Goal: Transaction & Acquisition: Purchase product/service

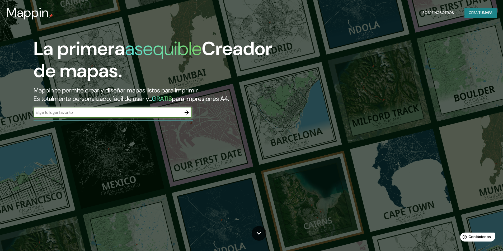
click at [163, 111] on input "text" at bounding box center [108, 112] width 148 height 6
type input "[PERSON_NAME]"
click at [188, 111] on icon "button" at bounding box center [186, 112] width 6 height 6
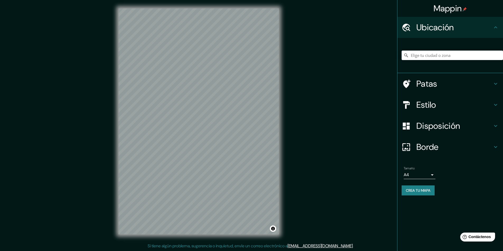
click at [494, 125] on icon at bounding box center [495, 126] width 6 height 6
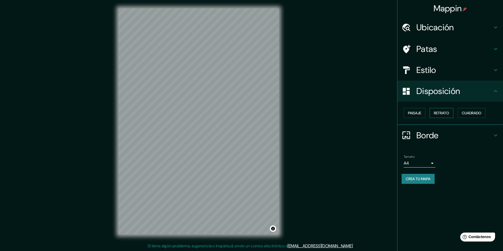
click at [438, 114] on font "Retrato" at bounding box center [440, 113] width 15 height 5
click at [422, 112] on button "Paisaje" at bounding box center [414, 113] width 22 height 10
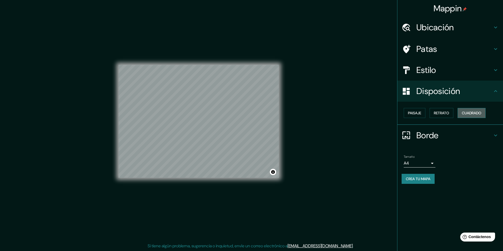
click at [479, 112] on font "Cuadrado" at bounding box center [471, 113] width 20 height 5
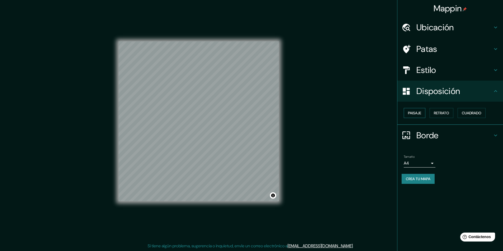
click at [415, 111] on font "Paisaje" at bounding box center [414, 113] width 13 height 5
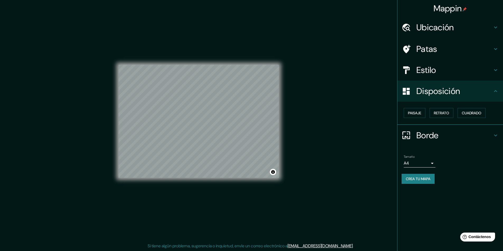
click at [492, 51] on icon at bounding box center [495, 49] width 6 height 6
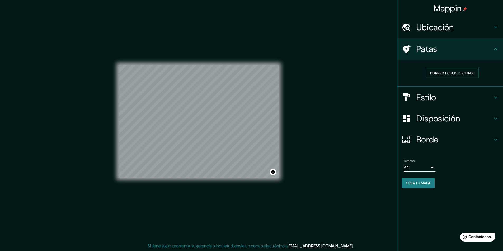
click at [439, 94] on h4 "Estilo" at bounding box center [454, 97] width 76 height 11
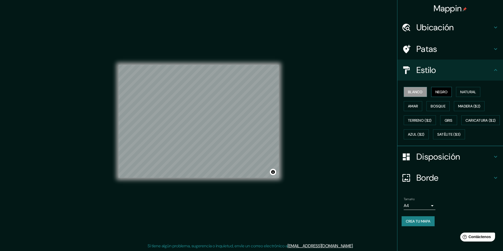
click at [441, 94] on font "Negro" at bounding box center [441, 92] width 12 height 5
click at [465, 107] on font "Madera ($2)" at bounding box center [469, 106] width 22 height 5
click at [444, 109] on font "Bosque" at bounding box center [437, 106] width 15 height 7
click at [417, 108] on font "Amar" at bounding box center [413, 106] width 10 height 5
click at [414, 93] on font "Blanco" at bounding box center [415, 92] width 15 height 5
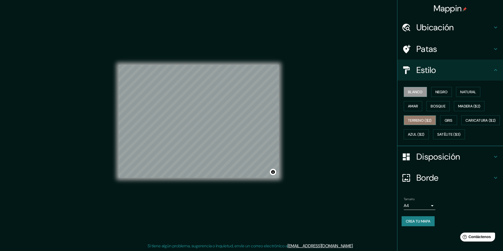
click at [414, 121] on font "Terreno ($2)" at bounding box center [420, 120] width 24 height 5
click at [465, 123] on font "Caricatura ($2)" at bounding box center [480, 120] width 30 height 5
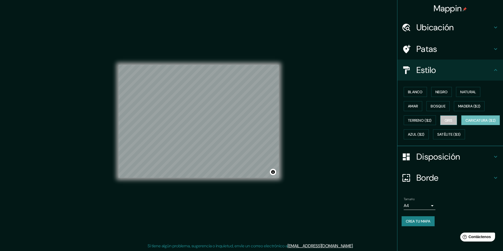
click at [451, 117] on font "Gris" at bounding box center [448, 120] width 8 height 7
click at [443, 108] on font "Bosque" at bounding box center [437, 106] width 15 height 5
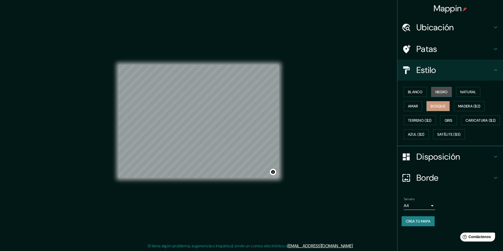
click at [443, 92] on font "Negro" at bounding box center [441, 92] width 12 height 5
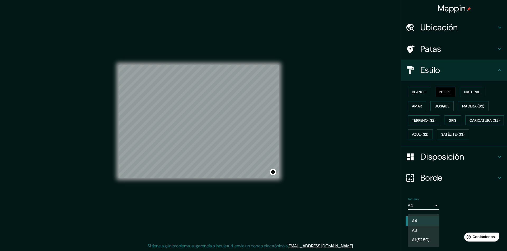
click at [432, 221] on body "Mappin Ubicación Patas Estilo Blanco Negro Natural [PERSON_NAME] ($2) Terreno (…" at bounding box center [253, 125] width 507 height 251
click at [449, 208] on div at bounding box center [253, 125] width 507 height 251
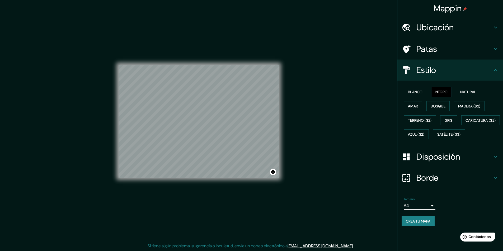
click at [492, 181] on icon at bounding box center [495, 178] width 6 height 6
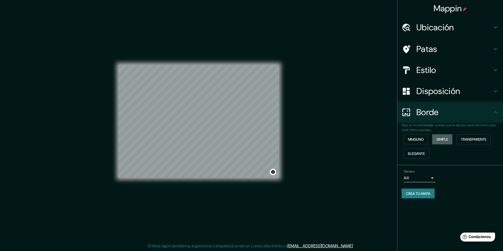
click at [444, 141] on font "Simple" at bounding box center [442, 139] width 12 height 5
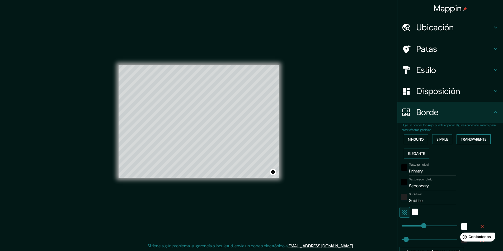
click at [468, 139] on font "Transparente" at bounding box center [473, 139] width 26 height 5
click at [415, 152] on font "Elegante" at bounding box center [416, 153] width 17 height 5
click at [415, 140] on font "Ninguno" at bounding box center [416, 139] width 16 height 5
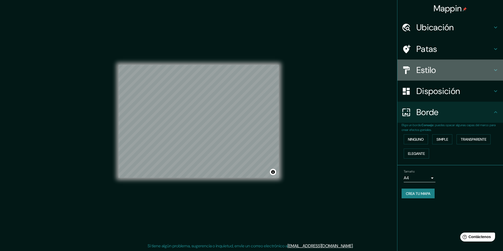
click at [491, 71] on h4 "Estilo" at bounding box center [454, 70] width 76 height 11
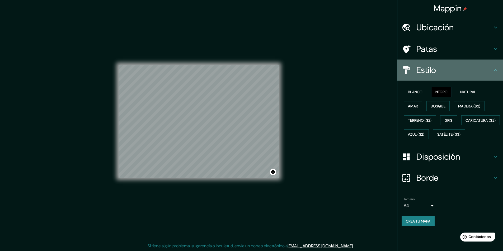
click at [496, 71] on icon at bounding box center [495, 70] width 6 height 6
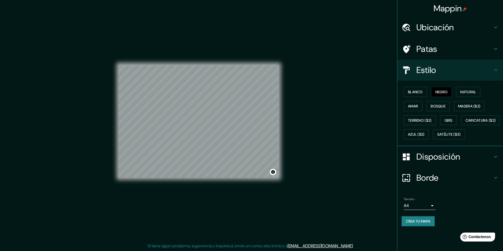
click at [494, 29] on icon at bounding box center [495, 27] width 6 height 6
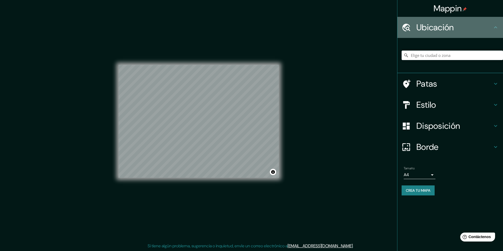
click at [494, 29] on icon at bounding box center [495, 27] width 6 height 6
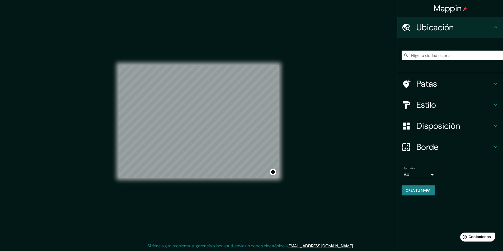
click at [496, 83] on icon at bounding box center [495, 84] width 6 height 6
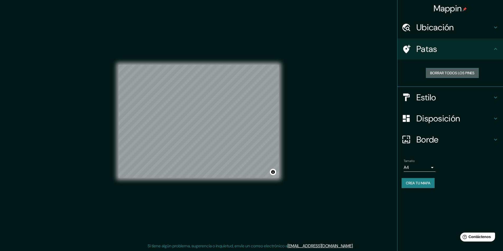
click at [457, 73] on font "Borrar todos los pines" at bounding box center [452, 73] width 44 height 5
click at [413, 181] on font "Crea tu mapa" at bounding box center [417, 183] width 25 height 5
click at [272, 173] on button "Activar o desactivar atribución" at bounding box center [273, 172] width 6 height 6
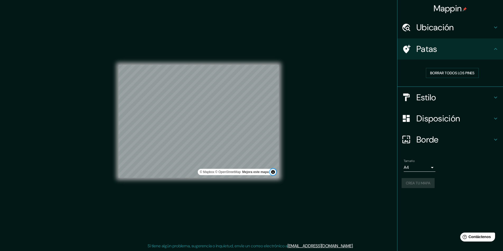
click at [272, 173] on button "Activar o desactivar atribución" at bounding box center [273, 172] width 6 height 6
click at [360, 122] on div "Mappin Ubicación Patas Borrar todos los pines Estilo Disposición Borde Elige un…" at bounding box center [251, 126] width 503 height 252
click at [418, 183] on font "Crea tu mapa" at bounding box center [417, 183] width 25 height 5
click at [419, 183] on div "Crea tu mapa" at bounding box center [449, 183] width 97 height 10
click at [359, 167] on div "Mappin Ubicación Patas Borrar todos los pines Estilo Disposición Borde Elige un…" at bounding box center [251, 126] width 503 height 252
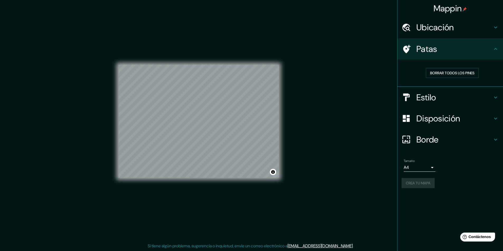
click at [493, 50] on icon at bounding box center [495, 49] width 6 height 6
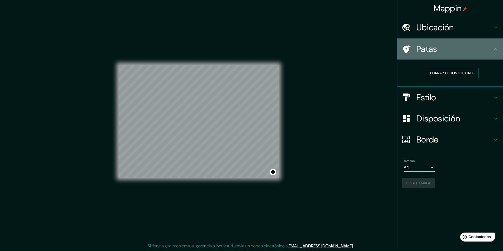
click at [495, 50] on icon at bounding box center [495, 49] width 6 height 6
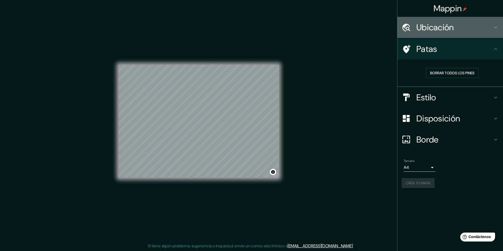
click at [496, 30] on icon at bounding box center [495, 27] width 6 height 6
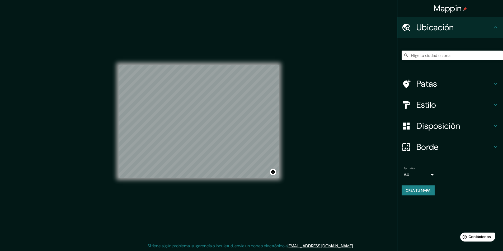
click at [496, 30] on icon at bounding box center [495, 27] width 6 height 6
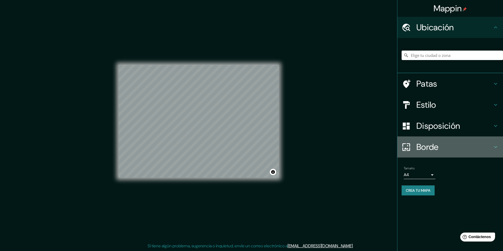
click at [495, 149] on icon at bounding box center [495, 147] width 6 height 6
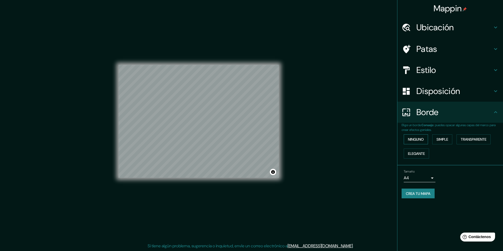
click at [407, 140] on button "Ninguno" at bounding box center [415, 140] width 24 height 10
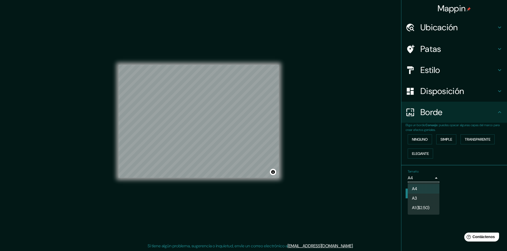
click at [433, 179] on body "Mappin Ubicación Patas Estilo Disposición Borde Elige un borde. Consejo : puede…" at bounding box center [253, 125] width 507 height 251
click at [415, 197] on font "A3" at bounding box center [414, 199] width 5 height 6
type input "a4"
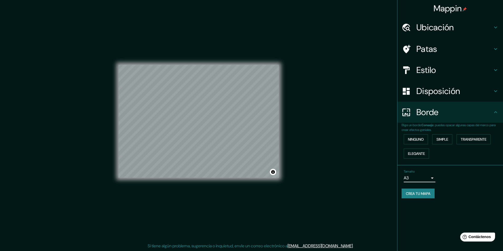
click at [418, 195] on font "Crea tu mapa" at bounding box center [417, 194] width 25 height 5
click at [416, 192] on font "Crea tu mapa" at bounding box center [417, 194] width 25 height 5
